Goal: Information Seeking & Learning: Check status

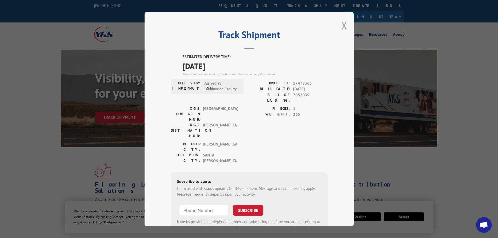
click at [341, 25] on button "Close modal" at bounding box center [344, 26] width 6 height 14
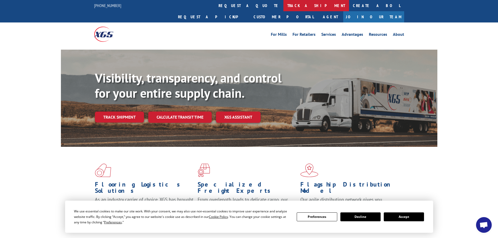
click at [283, 4] on link "track a shipment" at bounding box center [316, 5] width 66 height 11
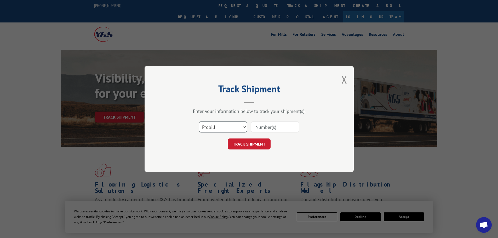
click at [221, 124] on select "Select category... Probill BOL PO" at bounding box center [223, 126] width 48 height 11
select select "bol"
click at [199, 121] on select "Select category... Probill BOL PO" at bounding box center [223, 126] width 48 height 11
click at [259, 126] on input at bounding box center [275, 126] width 48 height 11
paste input "54523502"
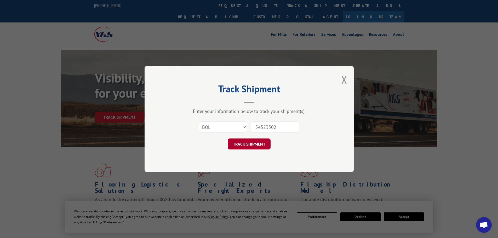
type input "54523502"
click at [244, 140] on button "TRACK SHIPMENT" at bounding box center [249, 143] width 43 height 11
